Goal: Find specific page/section: Find specific page/section

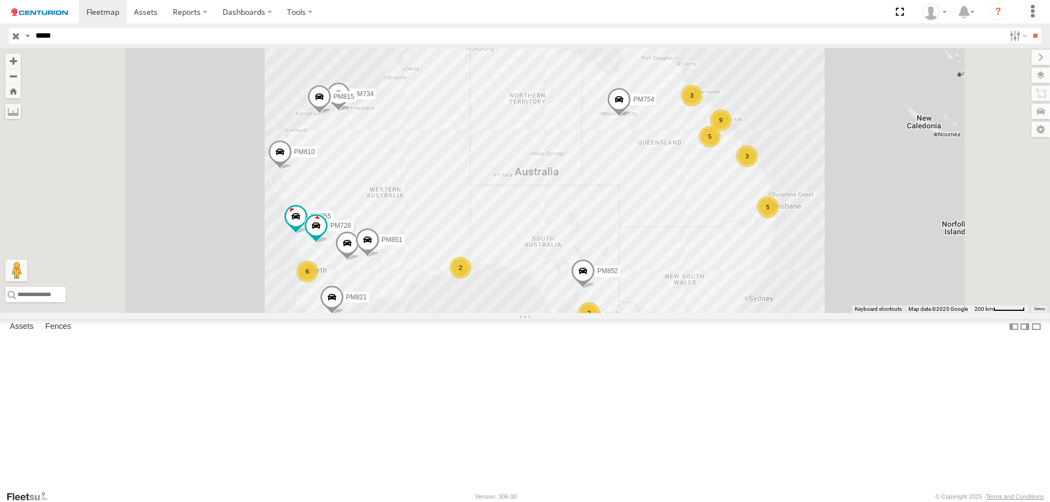
type input "*****"
click at [1028, 28] on input "**" at bounding box center [1034, 36] width 13 height 16
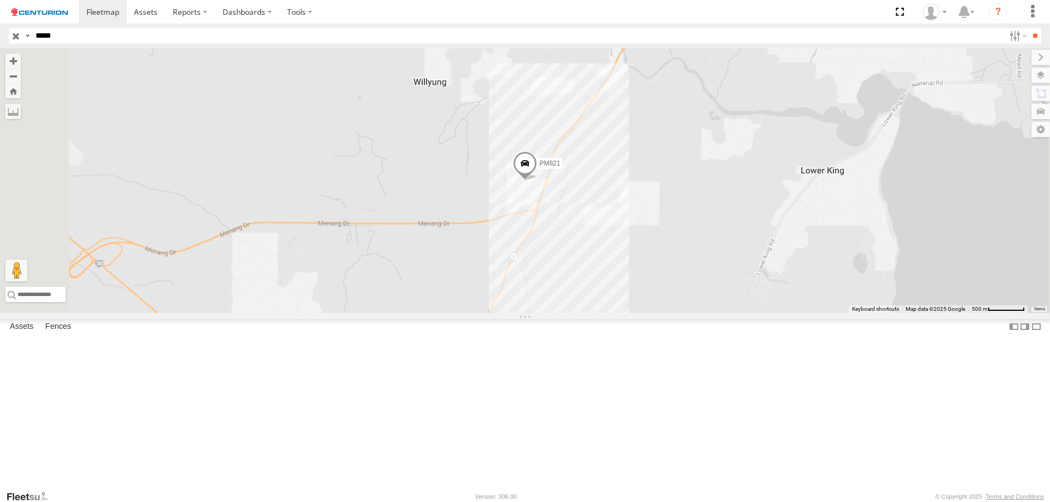
click at [0, 0] on span at bounding box center [0, 0] width 0 height 0
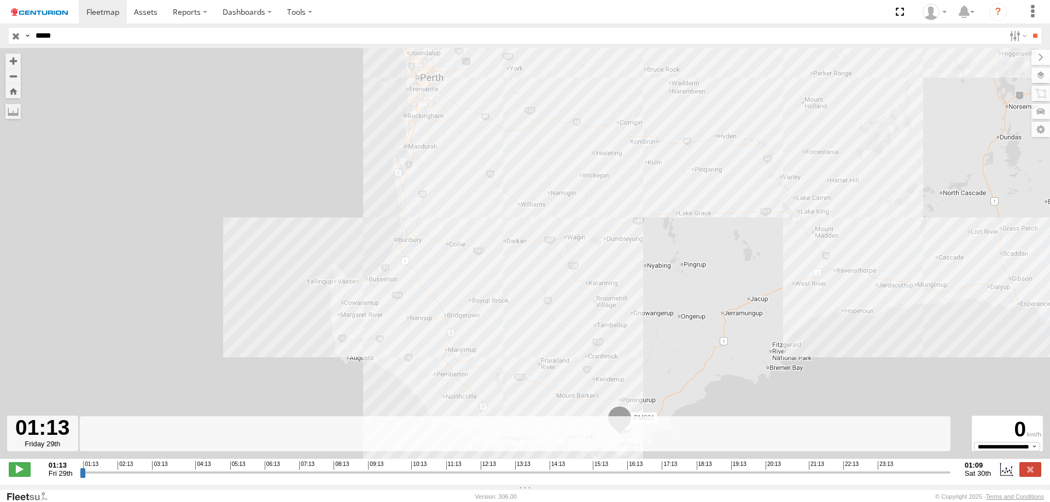
click at [442, 477] on input "range" at bounding box center [515, 472] width 870 height 10
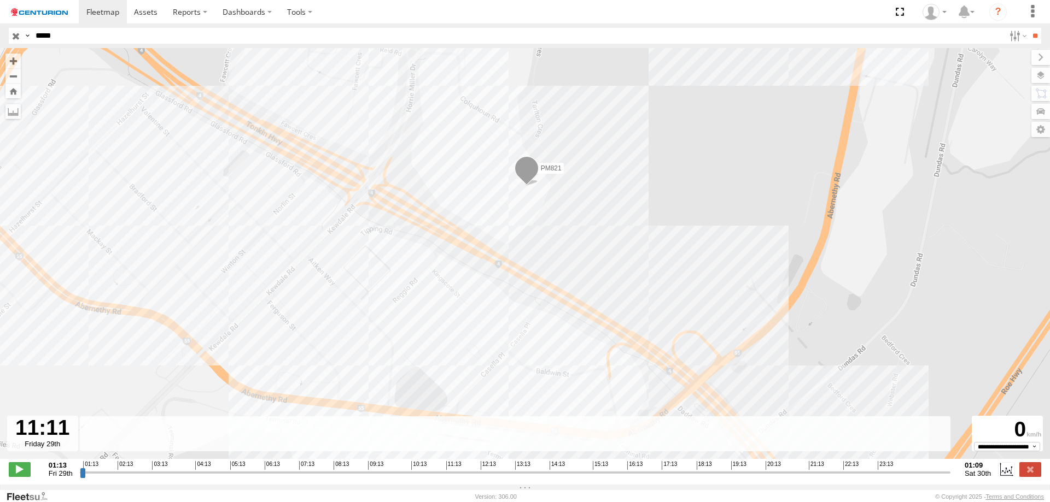
drag, startPoint x: 474, startPoint y: 219, endPoint x: 487, endPoint y: 263, distance: 46.2
click at [487, 263] on div "PM821" at bounding box center [525, 259] width 1050 height 423
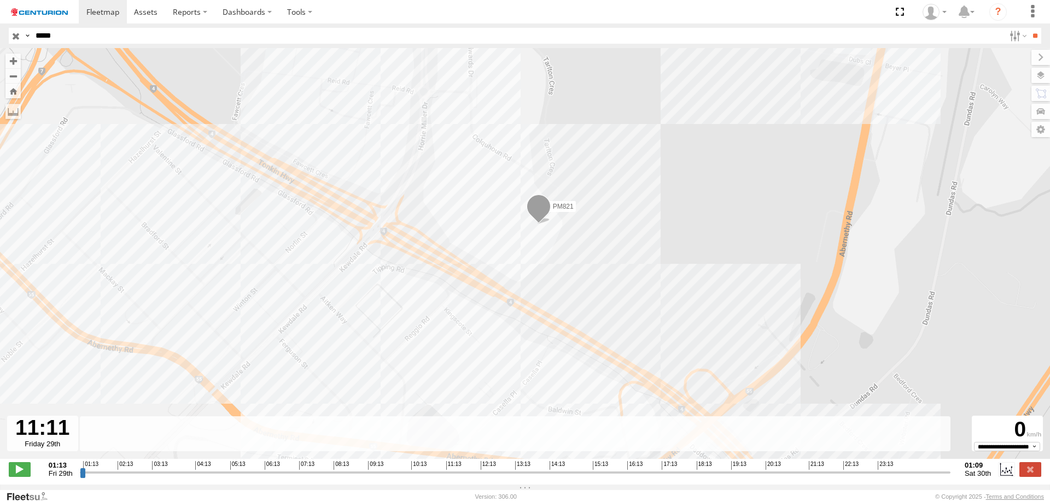
click at [435, 478] on input "range" at bounding box center [515, 472] width 870 height 10
click at [427, 478] on input "range" at bounding box center [515, 472] width 870 height 10
click at [421, 477] on input "range" at bounding box center [515, 472] width 870 height 10
click at [412, 475] on input "range" at bounding box center [515, 472] width 870 height 10
click at [408, 476] on input "range" at bounding box center [515, 472] width 870 height 10
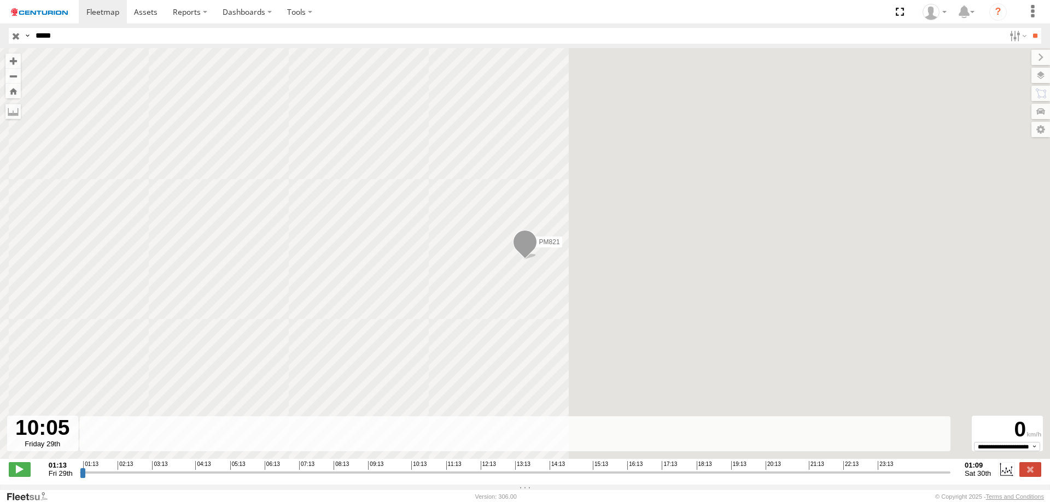
click at [402, 477] on input "range" at bounding box center [515, 472] width 870 height 10
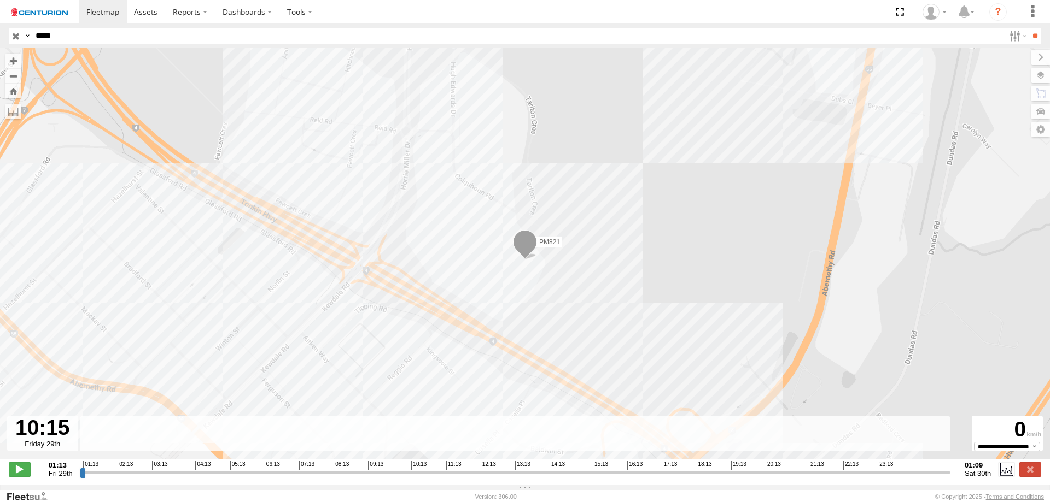
click at [408, 477] on input "range" at bounding box center [515, 472] width 870 height 10
click at [405, 477] on input "range" at bounding box center [515, 472] width 870 height 10
drag, startPoint x: 416, startPoint y: 478, endPoint x: 417, endPoint y: 484, distance: 6.0
click at [416, 478] on input "range" at bounding box center [515, 472] width 870 height 10
click at [437, 478] on input "range" at bounding box center [515, 472] width 870 height 10
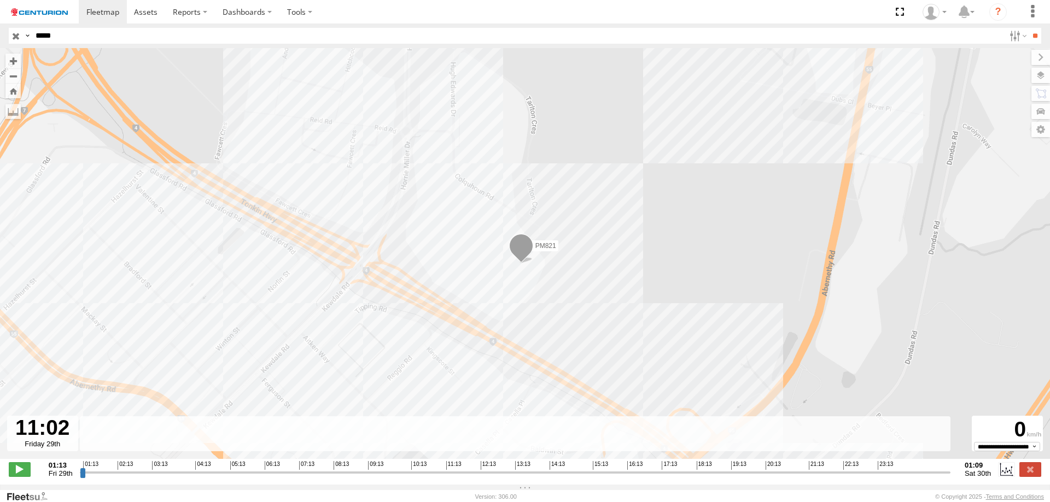
click at [450, 470] on span "11:13" at bounding box center [453, 465] width 15 height 9
click at [452, 477] on input "range" at bounding box center [515, 472] width 870 height 10
click at [462, 478] on input "range" at bounding box center [515, 472] width 870 height 10
click at [477, 478] on input "range" at bounding box center [515, 472] width 870 height 10
click at [485, 478] on input "range" at bounding box center [515, 472] width 870 height 10
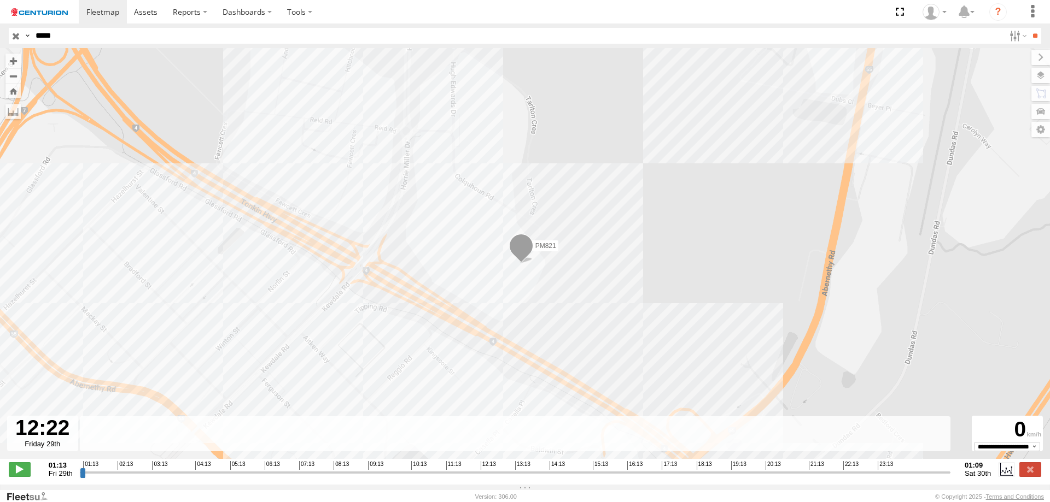
click at [500, 478] on input "range" at bounding box center [515, 472] width 870 height 10
click at [526, 478] on input "range" at bounding box center [515, 472] width 870 height 10
click at [534, 477] on input "range" at bounding box center [515, 472] width 870 height 10
click at [544, 478] on input "range" at bounding box center [515, 472] width 870 height 10
click at [540, 477] on input "range" at bounding box center [515, 472] width 870 height 10
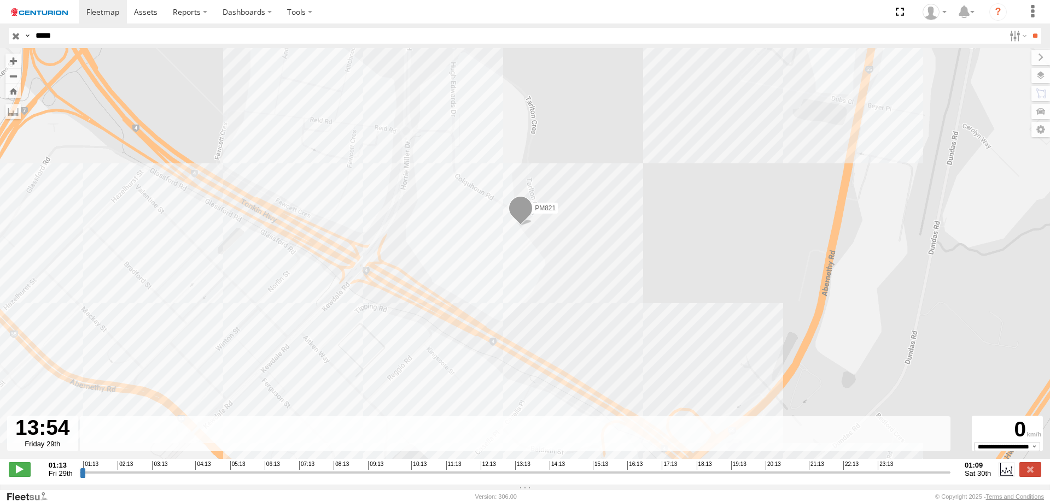
click at [724, 478] on input "range" at bounding box center [515, 472] width 870 height 10
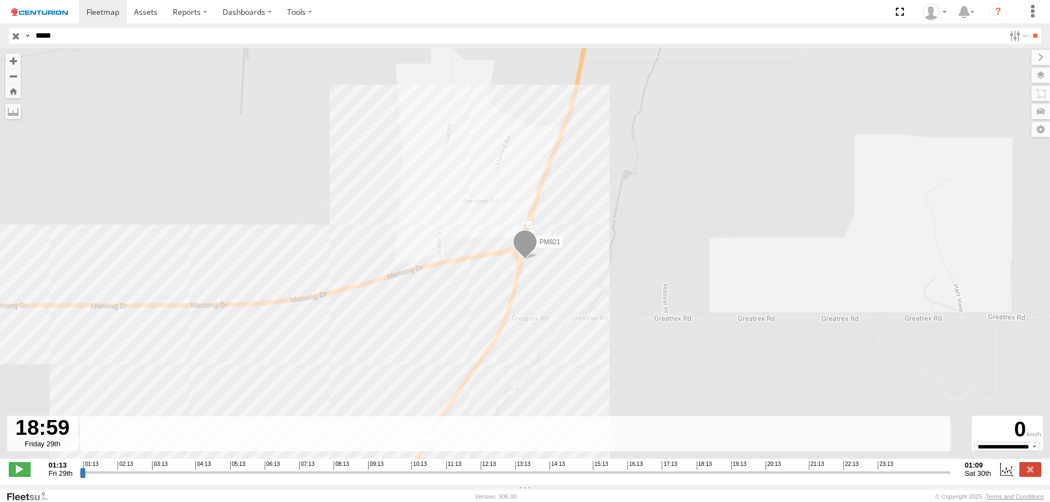
click at [698, 477] on input "range" at bounding box center [515, 472] width 870 height 10
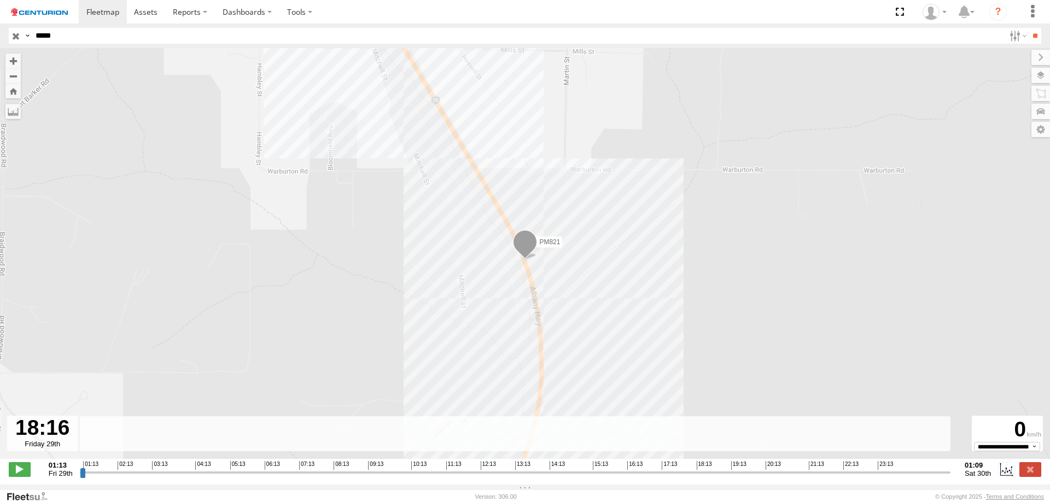
click at [695, 477] on input "range" at bounding box center [515, 472] width 870 height 10
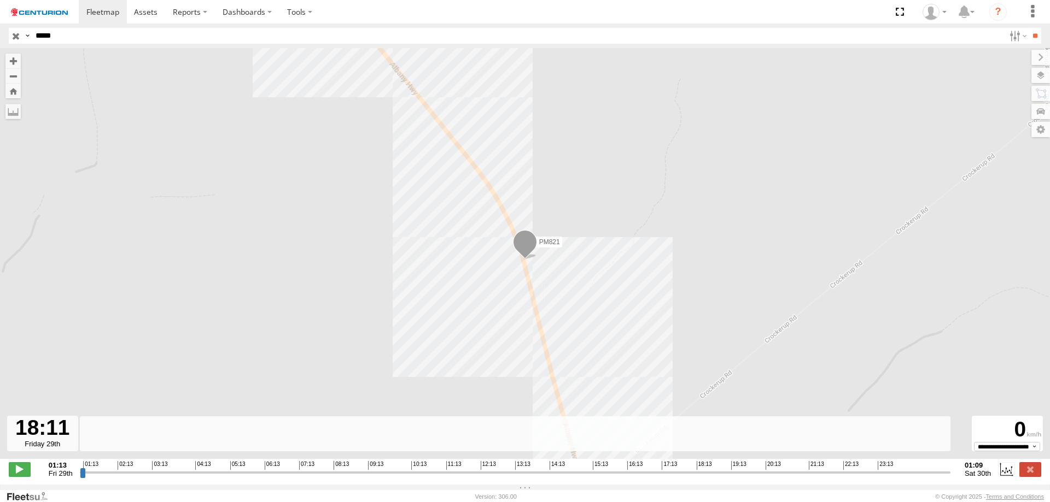
click at [702, 478] on input "range" at bounding box center [515, 472] width 870 height 10
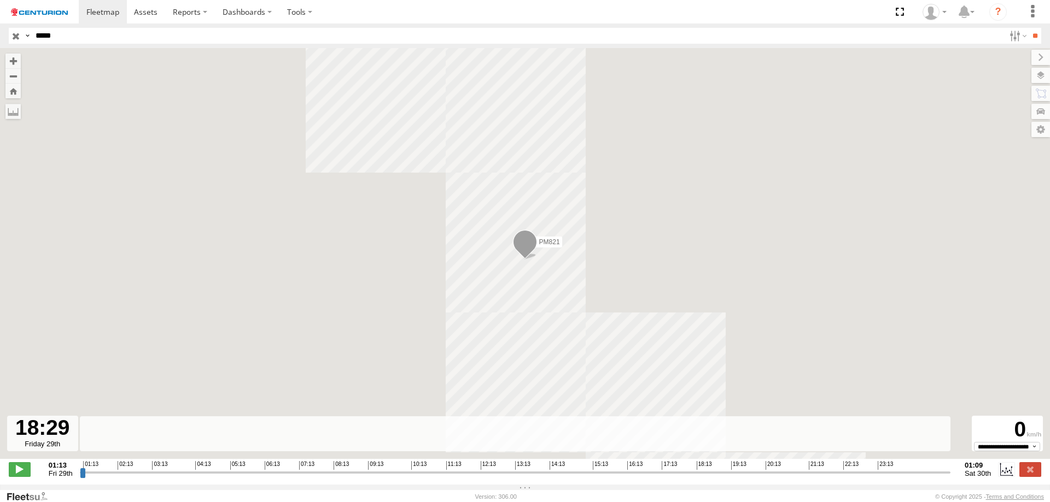
click at [706, 478] on input "range" at bounding box center [515, 472] width 870 height 10
click at [707, 478] on input "range" at bounding box center [515, 472] width 870 height 10
click at [710, 478] on input "range" at bounding box center [515, 472] width 870 height 10
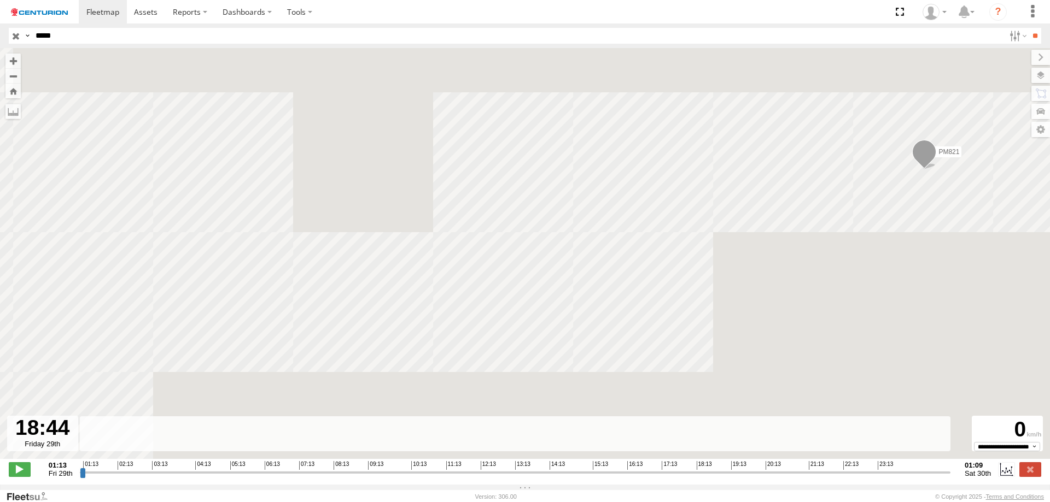
click at [714, 477] on input "range" at bounding box center [515, 472] width 870 height 10
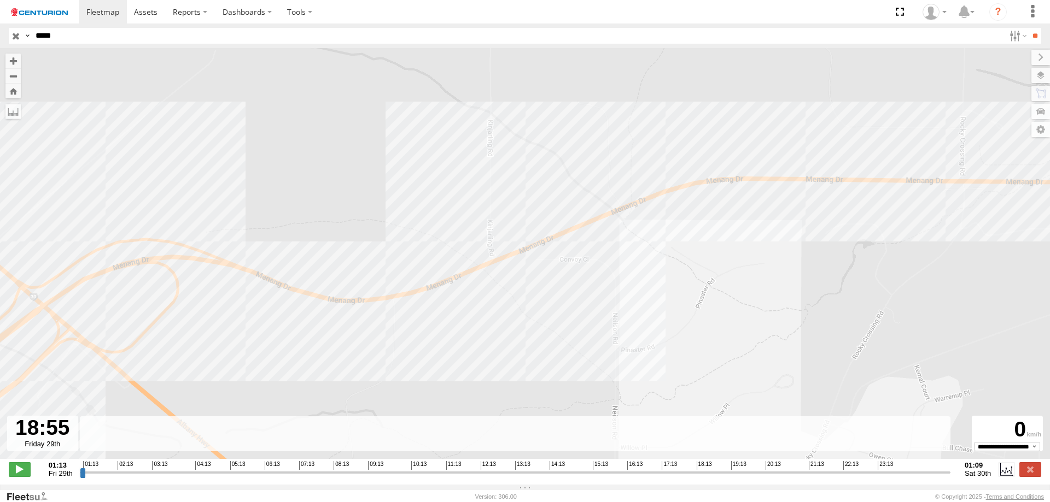
type input "**********"
click at [721, 478] on input "range" at bounding box center [515, 472] width 870 height 10
